Goal: Information Seeking & Learning: Compare options

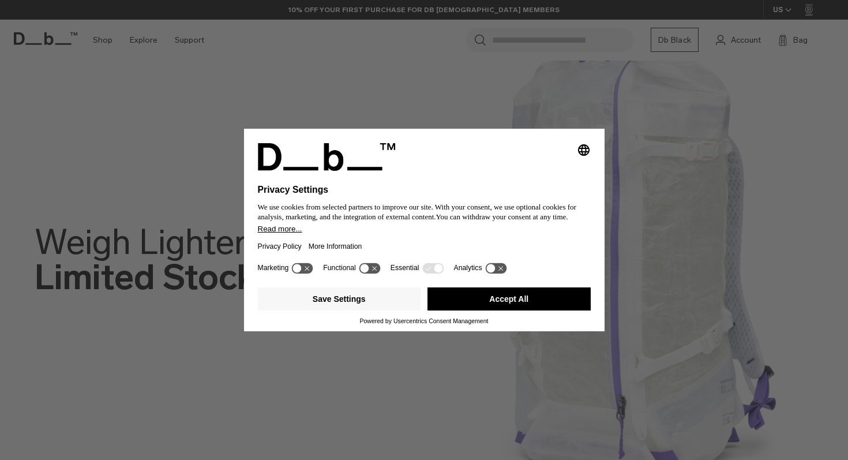
click at [501, 298] on button "Accept All" at bounding box center [508, 298] width 163 height 23
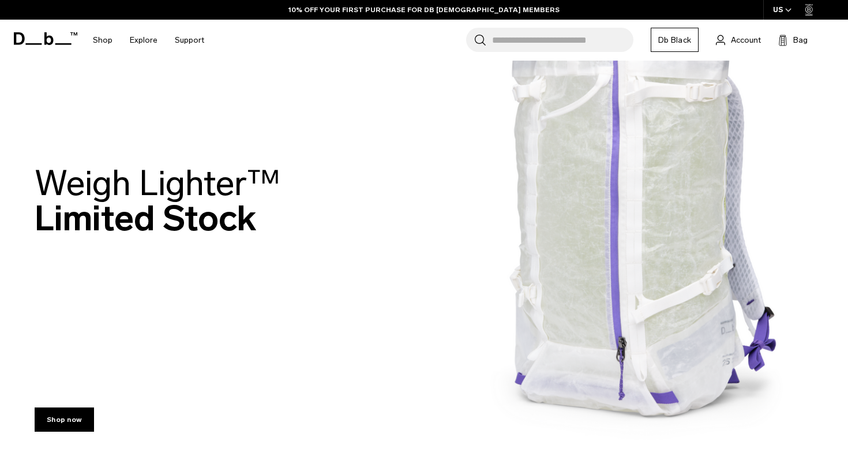
scroll to position [103, 0]
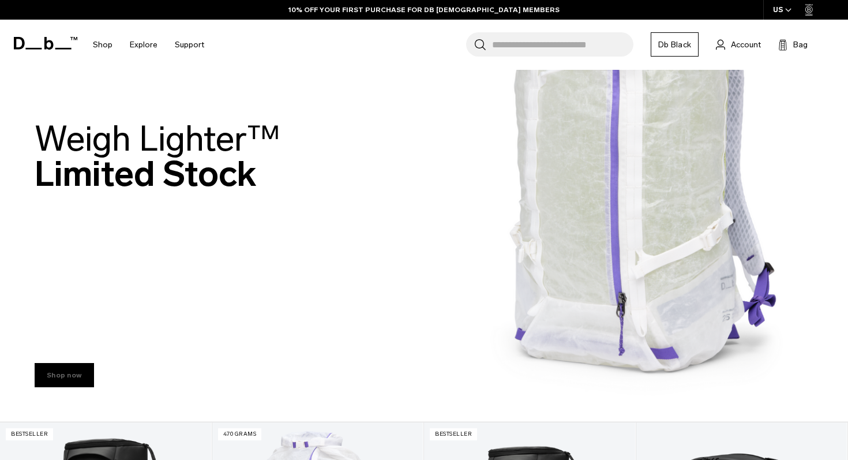
click at [69, 374] on link "Shop now" at bounding box center [64, 375] width 59 height 24
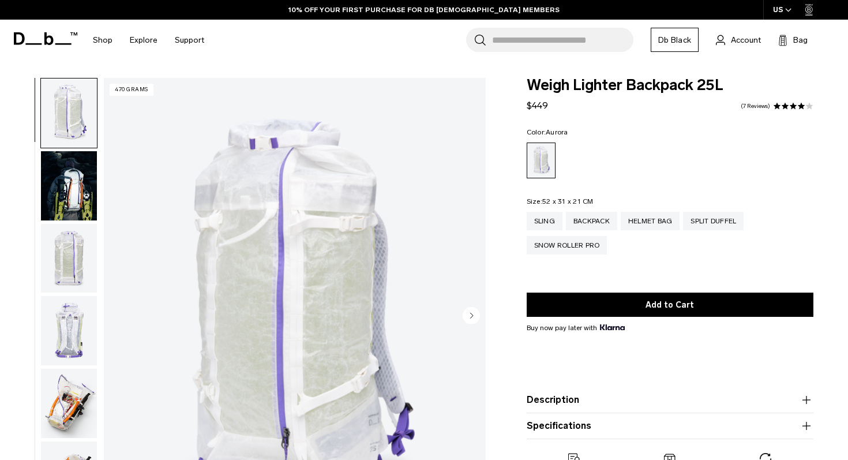
scroll to position [129, 0]
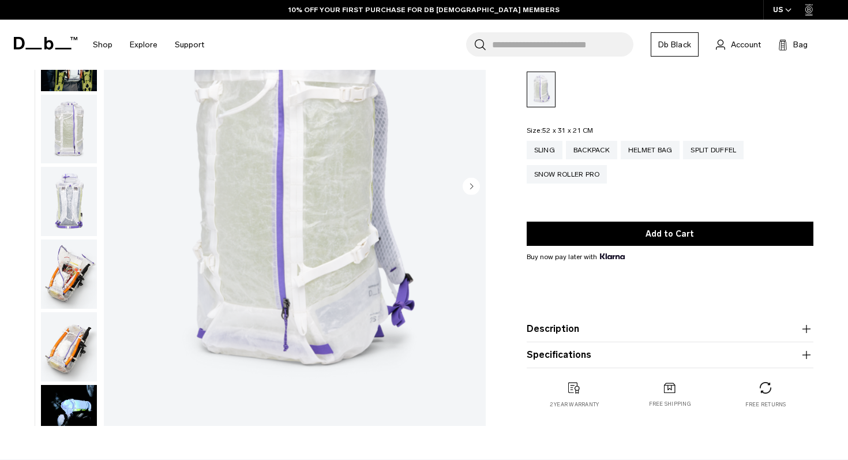
click at [62, 282] on img "button" at bounding box center [69, 273] width 56 height 69
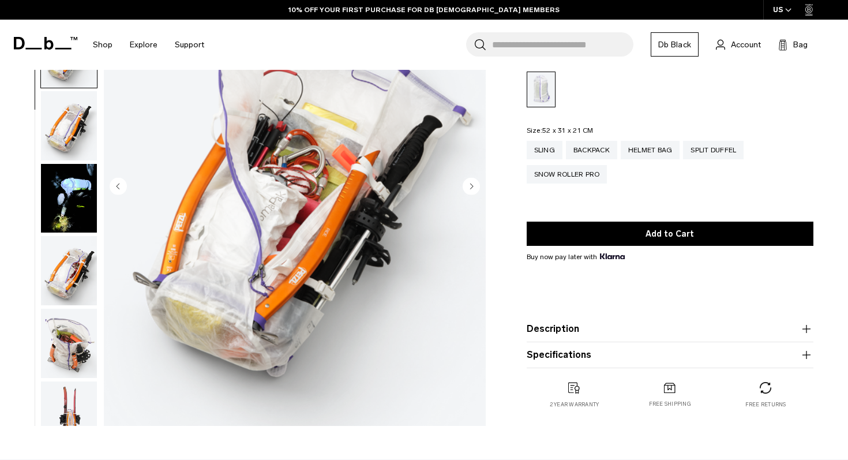
scroll to position [290, 0]
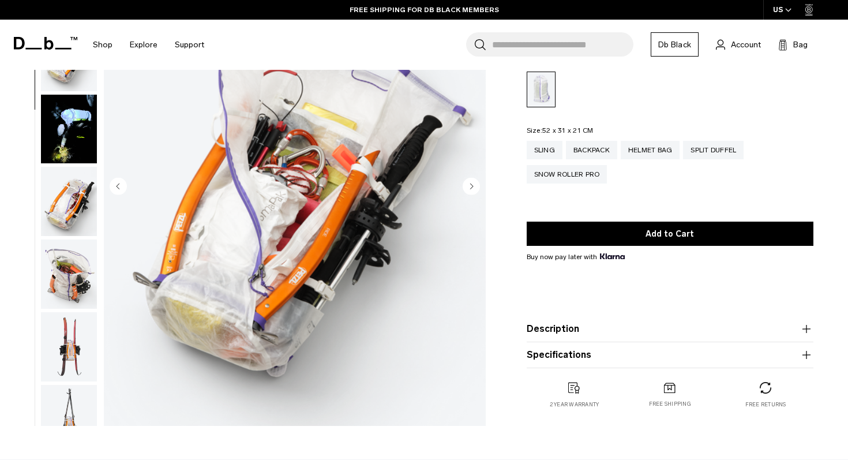
click at [70, 283] on img "button" at bounding box center [69, 273] width 56 height 69
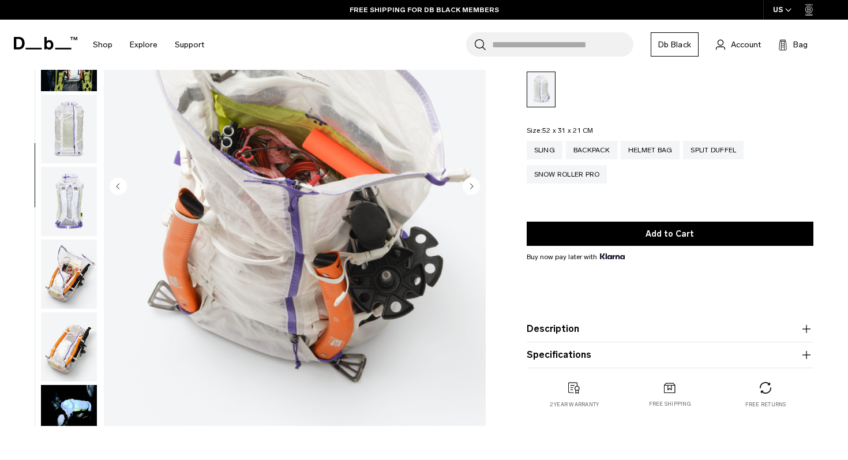
scroll to position [0, 0]
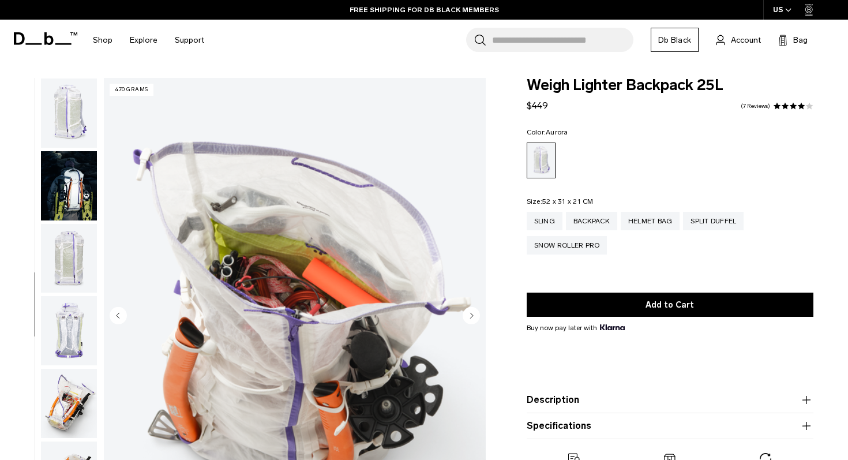
click at [75, 262] on img "button" at bounding box center [69, 258] width 56 height 69
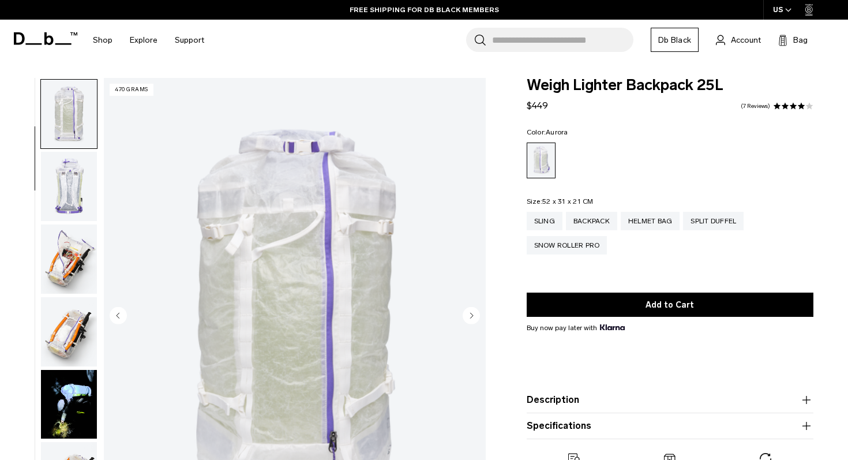
click at [72, 199] on img "button" at bounding box center [69, 186] width 56 height 69
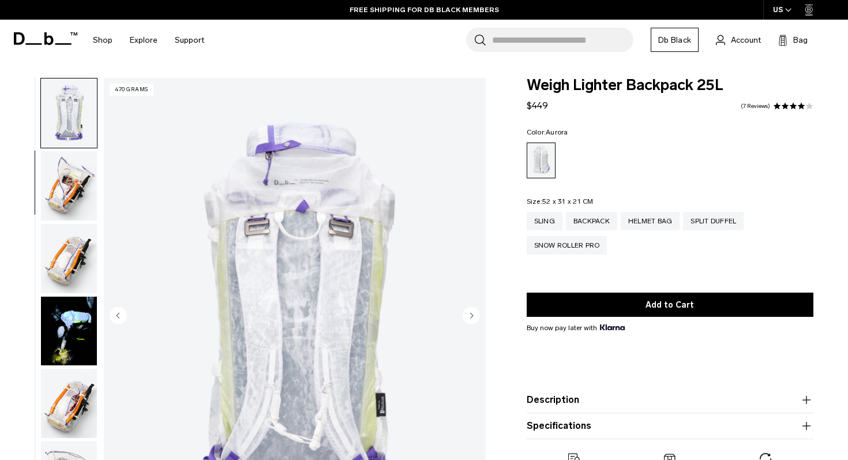
click at [72, 199] on img "button" at bounding box center [69, 185] width 56 height 69
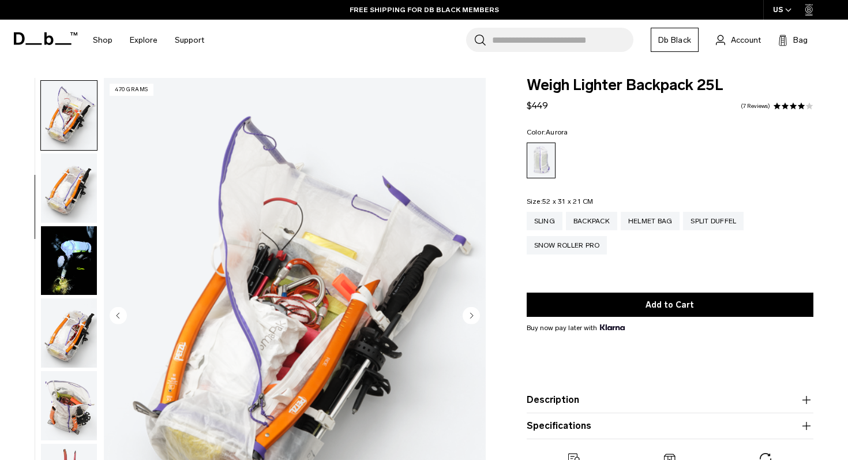
scroll to position [290, 0]
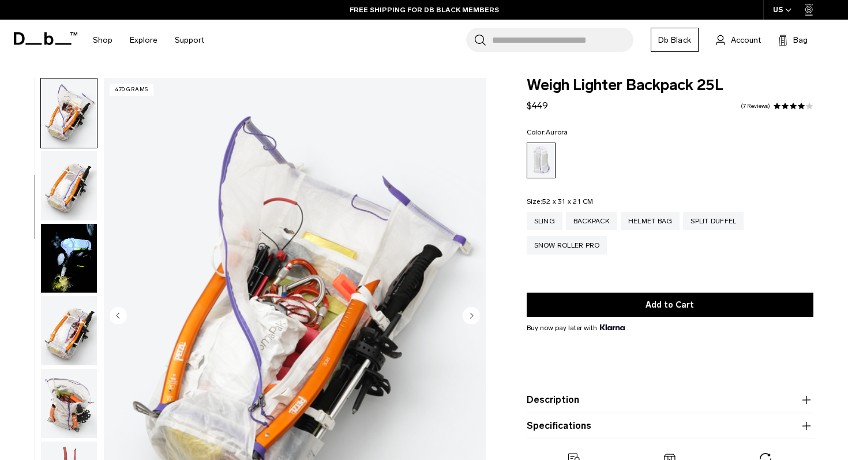
click at [756, 170] on ul at bounding box center [670, 160] width 287 height 36
click at [592, 251] on div "Snow Roller Pro" at bounding box center [567, 245] width 81 height 18
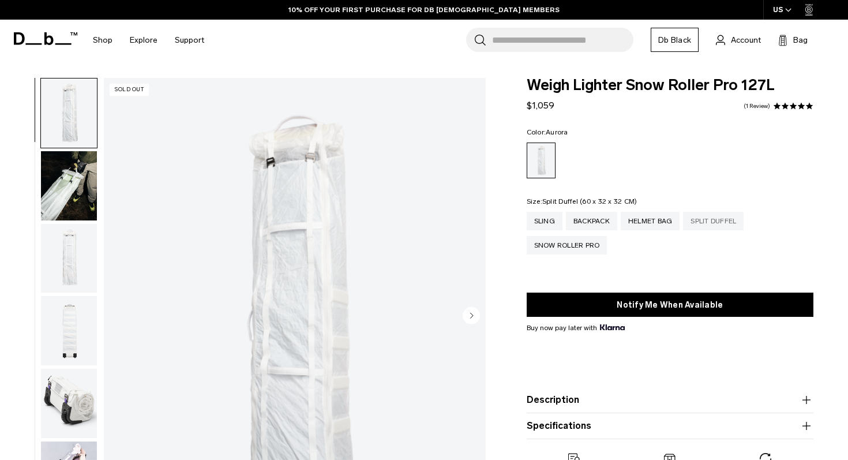
click at [715, 223] on div "Split Duffel" at bounding box center [713, 221] width 61 height 18
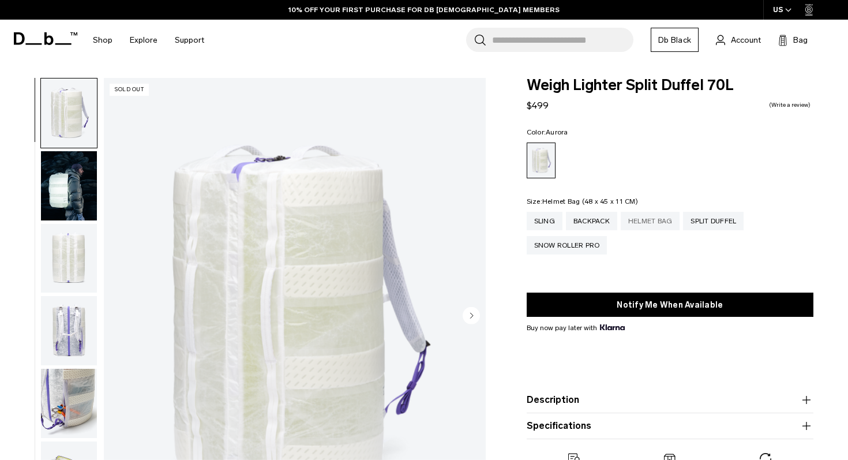
click at [666, 220] on div "Helmet Bag" at bounding box center [650, 221] width 59 height 18
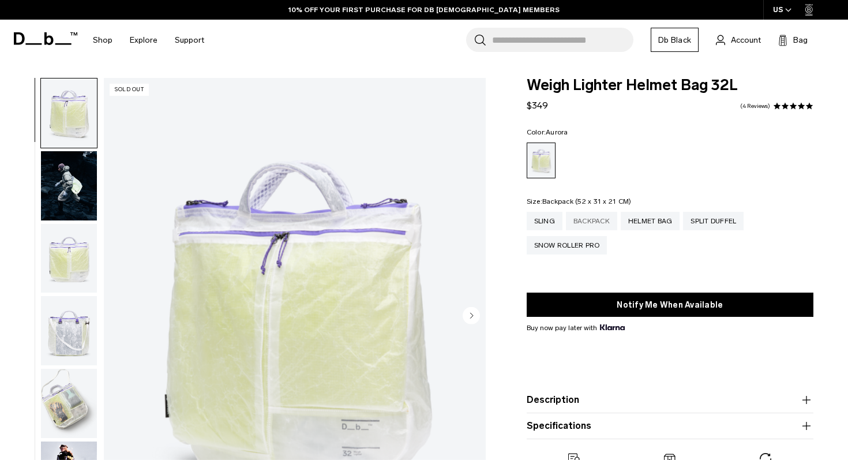
click at [586, 215] on div "Backpack" at bounding box center [591, 221] width 51 height 18
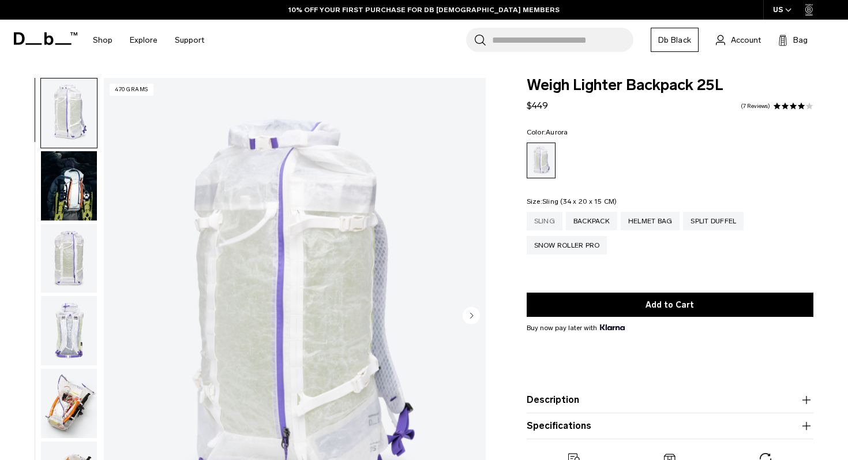
click at [547, 218] on div "Sling" at bounding box center [545, 221] width 36 height 18
